Goal: Information Seeking & Learning: Learn about a topic

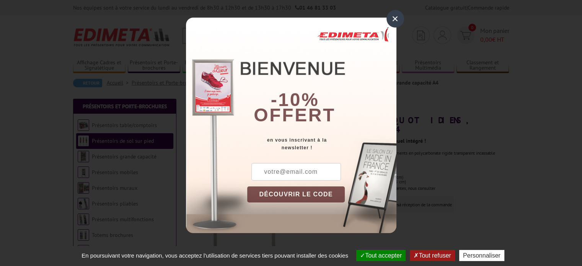
click at [394, 15] on div "×" at bounding box center [395, 19] width 18 height 18
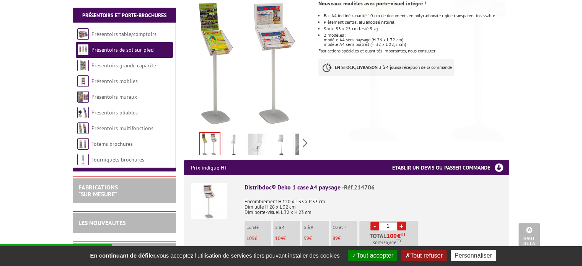
scroll to position [115, 0]
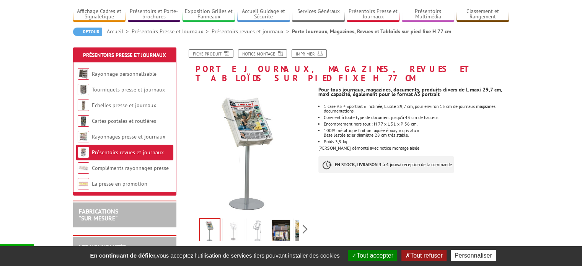
scroll to position [38, 0]
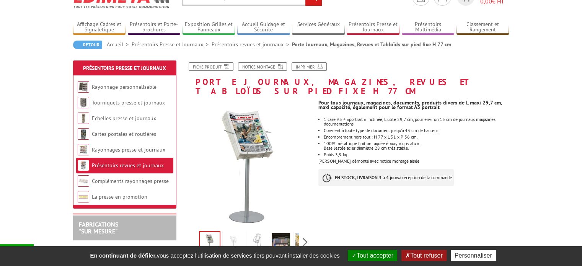
click at [127, 165] on link "Présentoirs revues et journaux" at bounding box center [128, 165] width 72 height 7
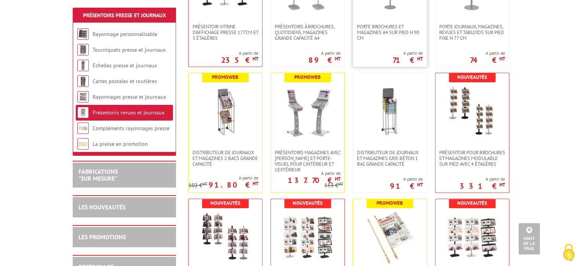
scroll to position [153, 0]
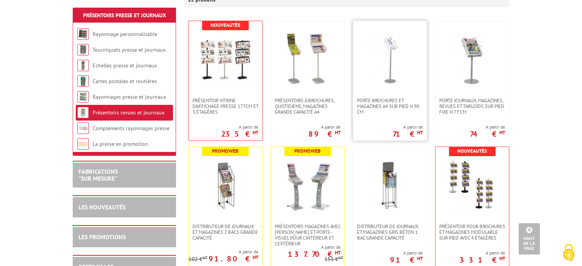
click at [393, 62] on img at bounding box center [390, 60] width 54 height 54
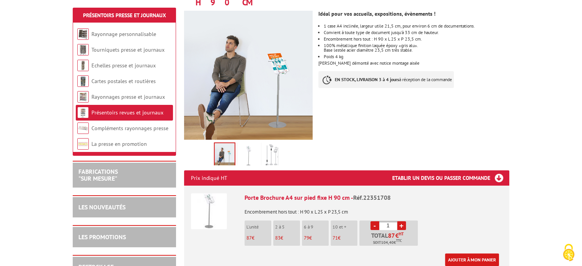
scroll to position [153, 0]
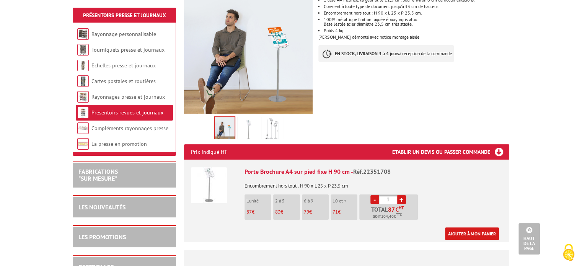
click at [249, 121] on img at bounding box center [248, 130] width 18 height 24
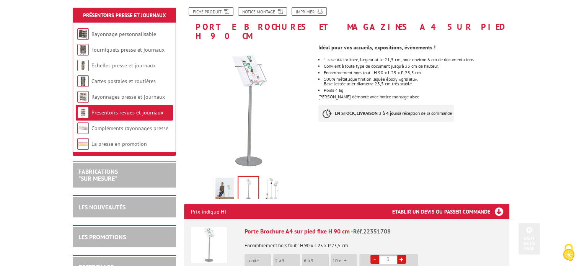
scroll to position [77, 0]
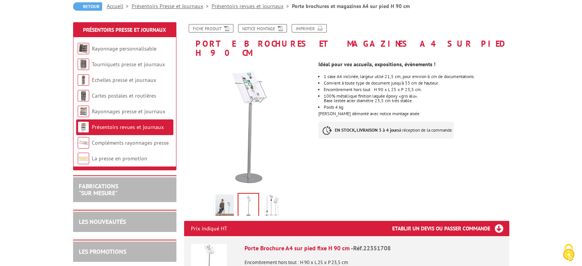
click at [274, 194] on img at bounding box center [272, 206] width 18 height 24
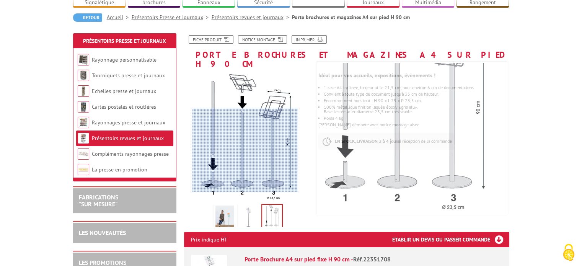
scroll to position [60, 0]
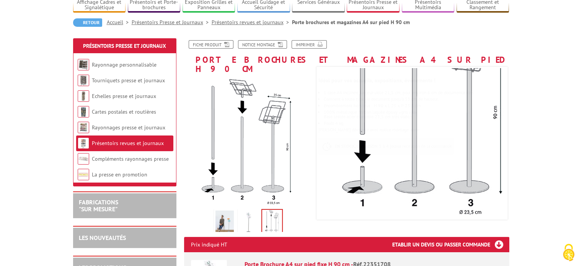
click at [227, 214] on img at bounding box center [224, 222] width 18 height 24
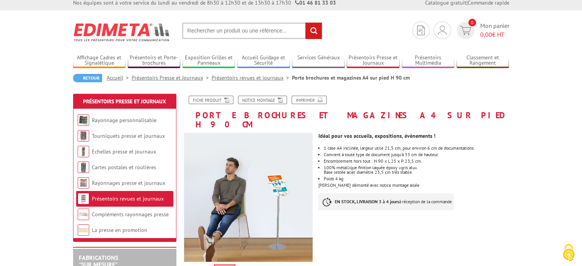
scroll to position [0, 0]
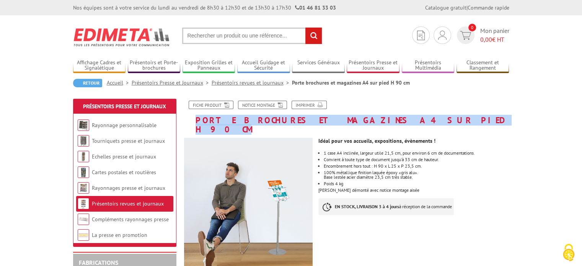
drag, startPoint x: 195, startPoint y: 117, endPoint x: 402, endPoint y: 119, distance: 206.7
click at [402, 119] on h1 "Porte brochures et magazines A4 sur pied H 90 cm" at bounding box center [346, 117] width 337 height 33
copy h1 "Porte brochures et magazines A4 sur pied H 90 cm"
